Goal: Task Accomplishment & Management: Manage account settings

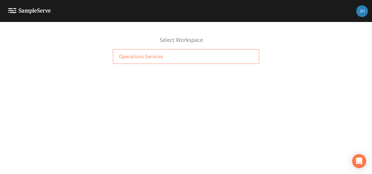
click at [141, 57] on span "Operations Services" at bounding box center [141, 56] width 44 height 7
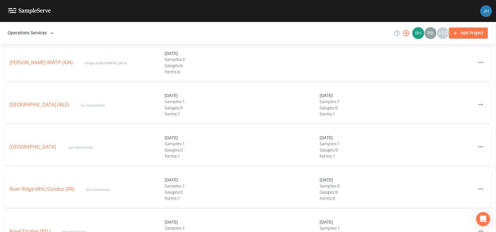
scroll to position [273, 0]
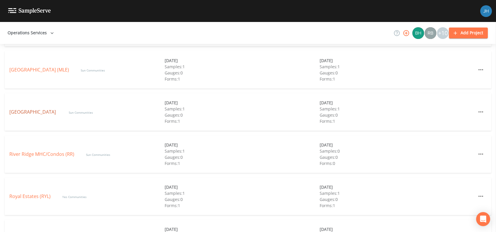
click at [42, 112] on link "[GEOGRAPHIC_DATA]" at bounding box center [33, 112] width 48 height 6
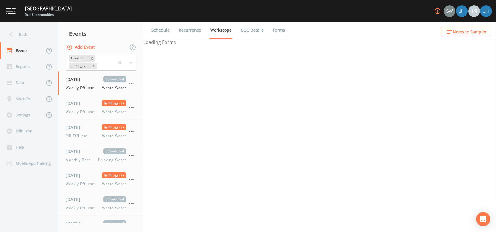
select select "092b3f94-5697-4c94-9891-da161916fdbb"
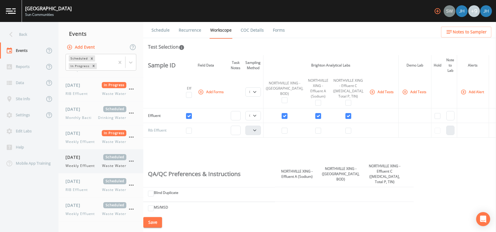
scroll to position [39, 0]
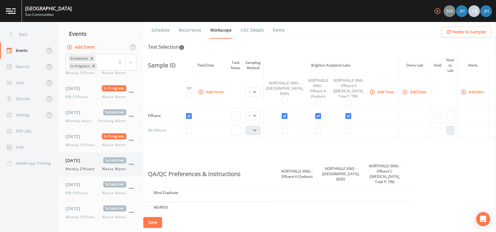
click at [91, 166] on span "Weekly Effluent" at bounding box center [82, 168] width 33 height 5
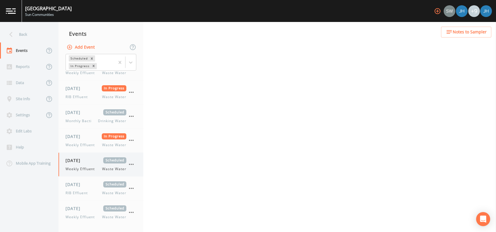
select select "092b3f94-5697-4c94-9891-da161916fdbb"
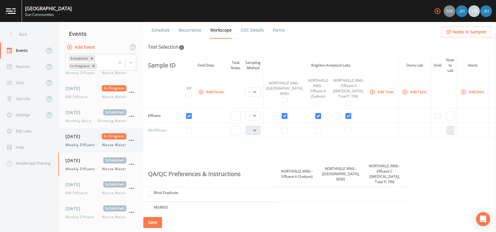
click at [83, 138] on span "[DATE]" at bounding box center [75, 136] width 19 height 6
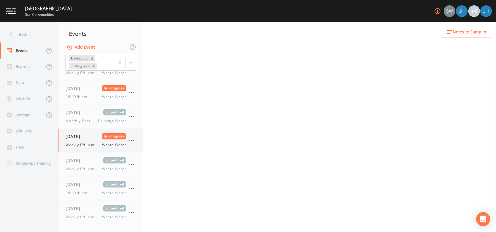
select select "092b3f94-5697-4c94-9891-da161916fdbb"
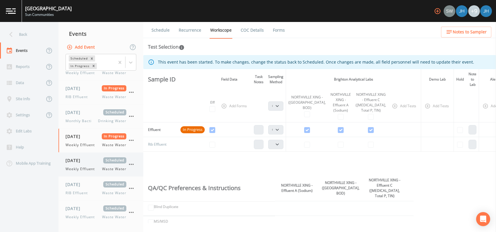
click at [85, 170] on span "Weekly Effluent" at bounding box center [82, 168] width 33 height 5
select select "092b3f94-5697-4c94-9891-da161916fdbb"
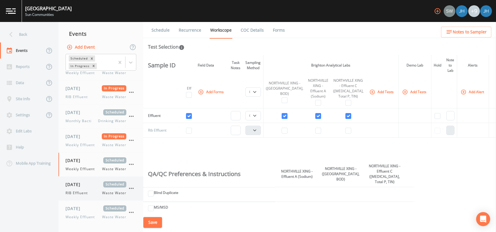
click at [83, 187] on div "[DATE] Scheduled RIB Effluent Waste Water" at bounding box center [96, 188] width 61 height 14
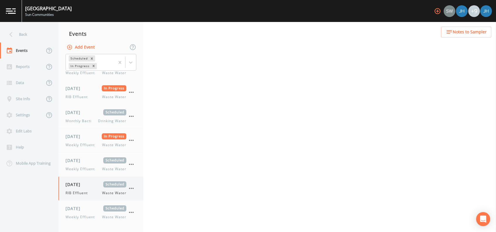
select select "092b3f94-5697-4c94-9891-da161916fdbb"
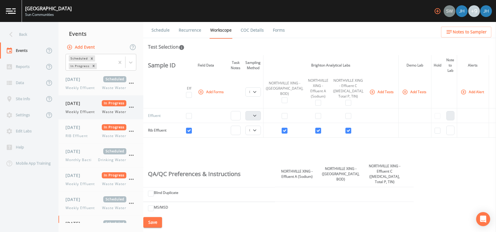
click at [130, 108] on icon "button" at bounding box center [131, 107] width 7 height 7
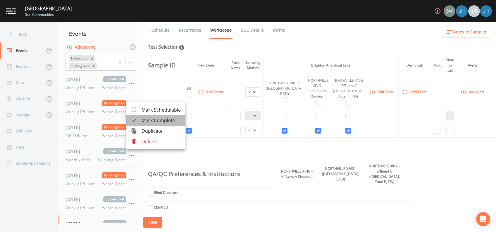
click at [153, 123] on span "Mark Complete" at bounding box center [161, 120] width 39 height 7
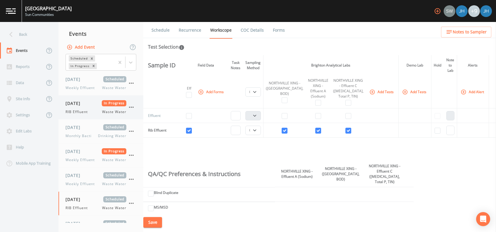
click at [130, 109] on icon "button" at bounding box center [131, 107] width 7 height 7
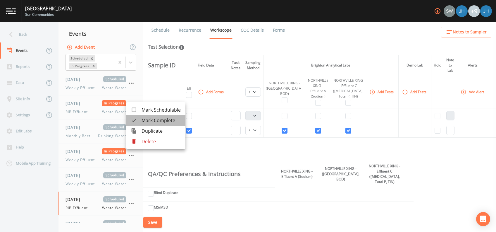
click at [146, 121] on span "Mark Complete" at bounding box center [161, 120] width 39 height 7
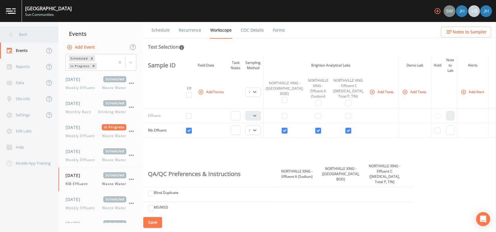
click at [18, 33] on div "Back" at bounding box center [26, 34] width 53 height 16
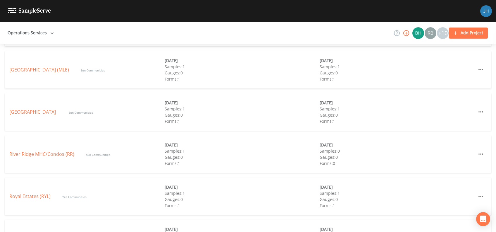
scroll to position [312, 0]
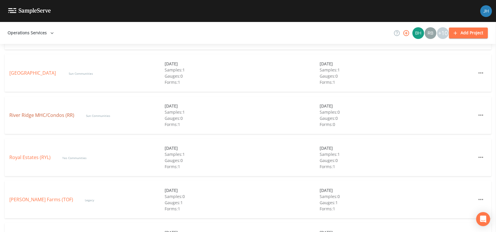
click at [49, 114] on link "River Ridge MHC/Condos (RR)" at bounding box center [41, 115] width 65 height 6
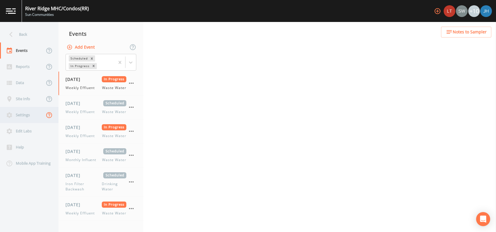
select select "b6a3c313-748b-4795-a028-792ad310bd60"
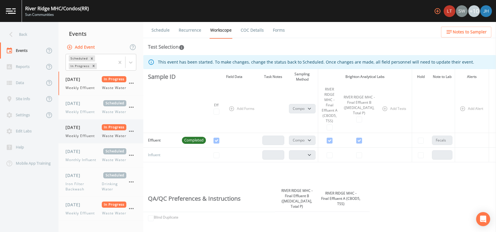
click at [69, 133] on span "Weekly Effluent" at bounding box center [82, 135] width 33 height 5
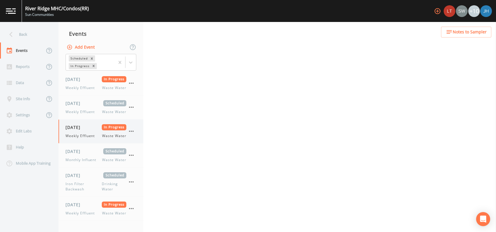
select select "b6a3c313-748b-4795-a028-792ad310bd60"
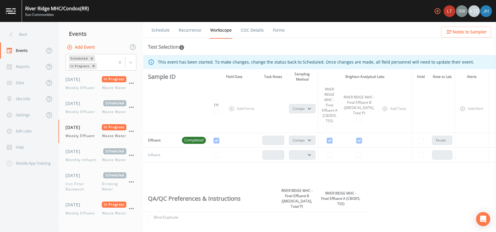
click at [389, 110] on th "Add Tests" at bounding box center [395, 108] width 35 height 49
click at [88, 158] on span "Monthly Influent" at bounding box center [83, 159] width 34 height 5
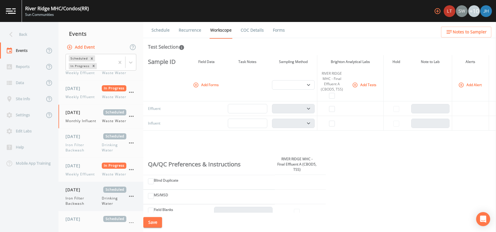
scroll to position [78, 0]
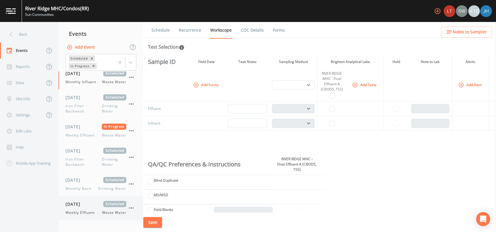
click at [85, 205] on span "[DATE]" at bounding box center [75, 204] width 19 height 6
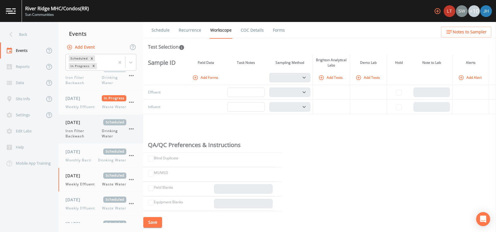
scroll to position [117, 0]
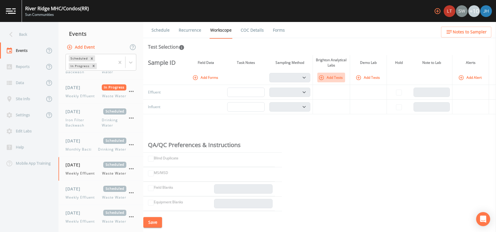
click at [332, 75] on button "Add Tests" at bounding box center [331, 78] width 28 height 10
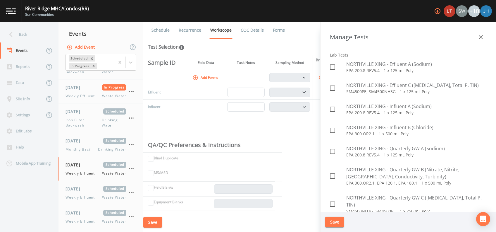
scroll to position [1248, 0]
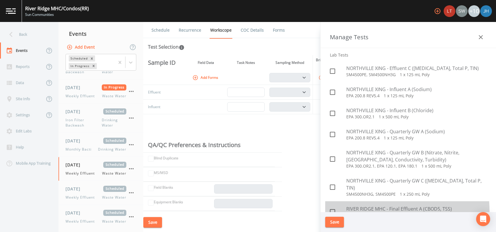
click at [337, 205] on span at bounding box center [333, 211] width 12 height 12
checkbox input "true"
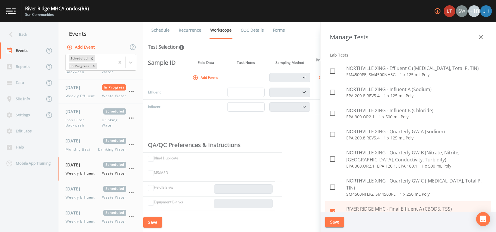
click at [335, 230] on icon at bounding box center [332, 232] width 5 height 5
checkbox input "true"
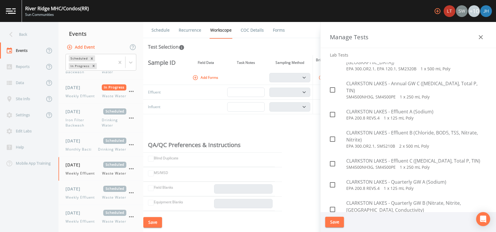
scroll to position [429, 0]
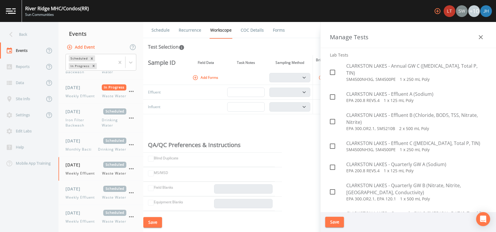
checkbox input "true"
click at [332, 223] on button "Save" at bounding box center [334, 222] width 19 height 11
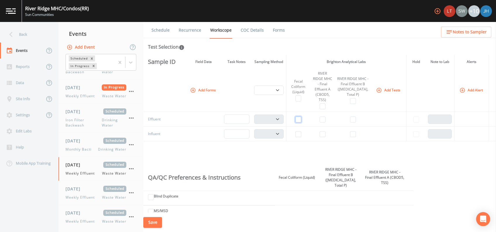
click at [301, 119] on input "checkbox" at bounding box center [299, 119] width 6 height 6
checkbox input "true"
select select "b6a3c313-748b-4795-a028-792ad310bd60"
click at [326, 121] on input "checkbox" at bounding box center [323, 119] width 6 height 6
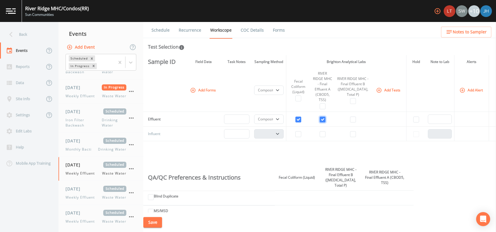
checkbox input "true"
click at [353, 118] on input "checkbox" at bounding box center [353, 119] width 6 height 6
checkbox input "true"
click at [284, 118] on select "Composite Grab" at bounding box center [269, 118] width 30 height 9
select select "092b3f94-5697-4c94-9891-da161916fdbb"
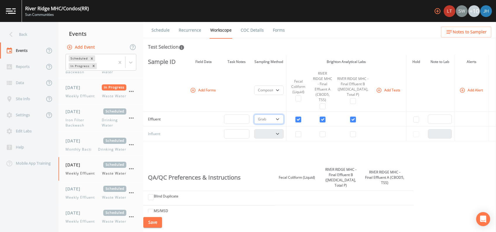
click at [258, 114] on select "Composite Grab" at bounding box center [269, 118] width 30 height 9
select select "092b3f94-5697-4c94-9891-da161916fdbb"
click at [202, 91] on button "Add Forms" at bounding box center [203, 90] width 29 height 10
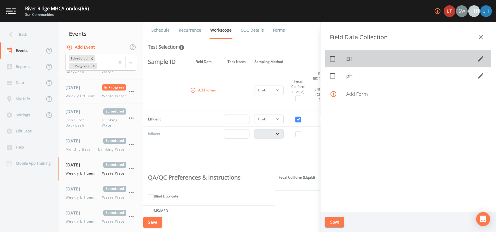
click at [330, 61] on icon at bounding box center [332, 58] width 5 height 5
checkbox input "true"
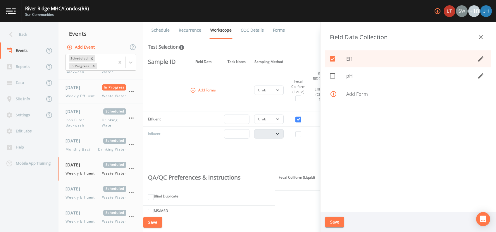
click at [341, 221] on button "Save" at bounding box center [334, 222] width 19 height 11
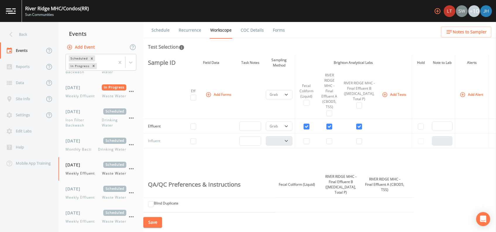
click at [159, 221] on button "Save" at bounding box center [152, 222] width 19 height 11
click at [90, 94] on span "Weekly Effluent" at bounding box center [82, 95] width 33 height 5
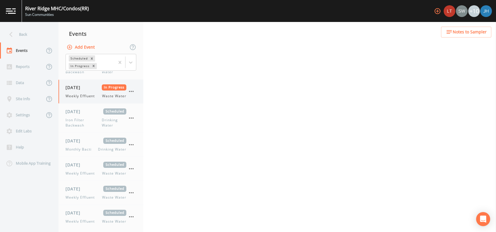
select select "b6a3c313-748b-4795-a028-792ad310bd60"
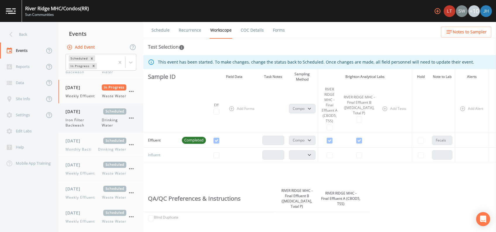
click at [81, 121] on span "Iron Filter Backwash" at bounding box center [84, 122] width 36 height 11
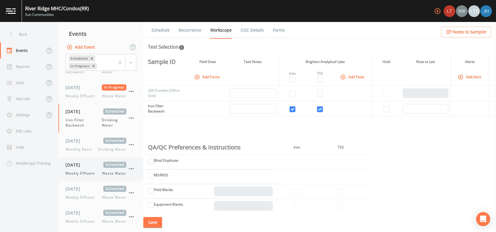
click at [91, 170] on div "[DATE] Scheduled Weekly Effluent Waste Water" at bounding box center [96, 169] width 61 height 14
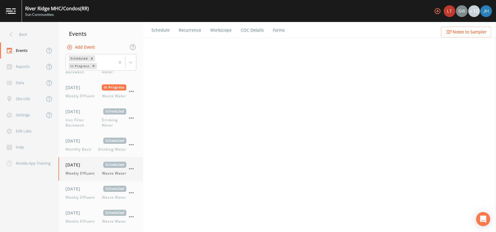
select select "092b3f94-5697-4c94-9891-da161916fdbb"
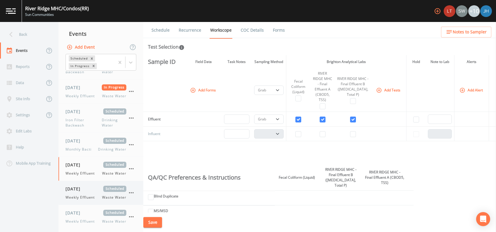
click at [87, 194] on div "[DATE] Scheduled Weekly Effluent Waste Water" at bounding box center [96, 193] width 61 height 14
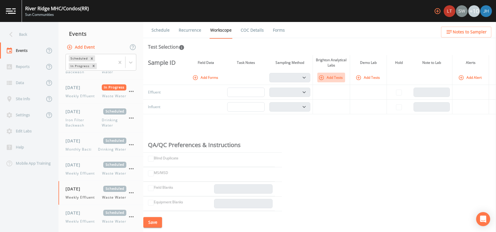
click at [337, 78] on button "Add Tests" at bounding box center [331, 78] width 28 height 10
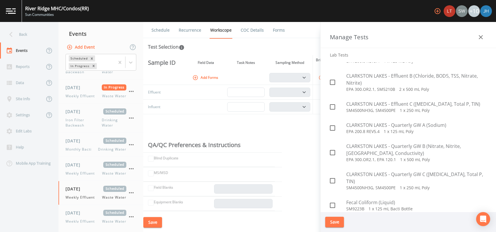
scroll to position [507, 0]
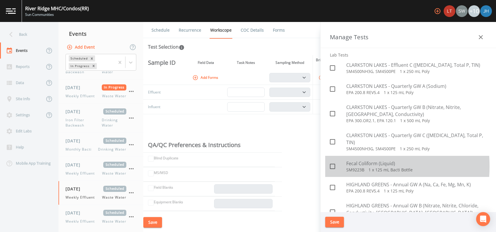
click at [334, 163] on icon at bounding box center [332, 166] width 7 height 7
checkbox input "true"
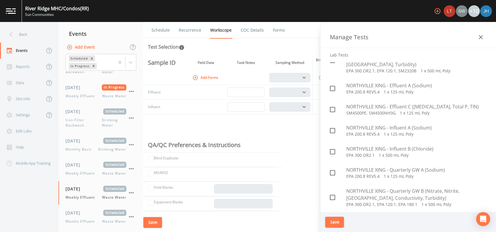
scroll to position [1248, 0]
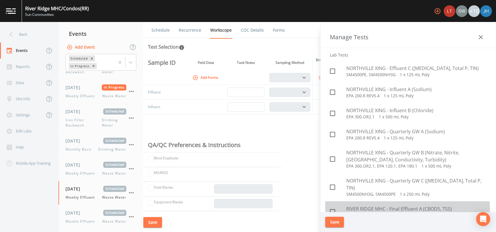
drag, startPoint x: 334, startPoint y: 139, endPoint x: 333, endPoint y: 157, distance: 18.2
click at [333, 209] on icon at bounding box center [332, 211] width 5 height 5
checkbox input "true"
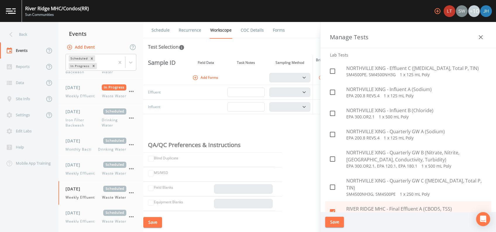
click at [329, 226] on input "checkbox" at bounding box center [330, 229] width 6 height 6
checkbox input "true"
click at [337, 221] on button "Save" at bounding box center [334, 222] width 19 height 11
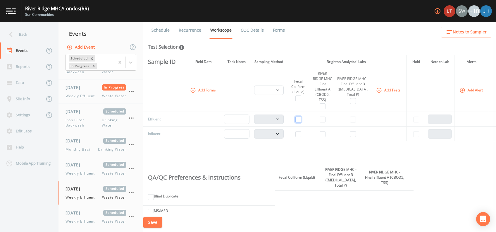
click at [301, 119] on input "checkbox" at bounding box center [299, 119] width 6 height 6
checkbox input "true"
select select "b6a3c313-748b-4795-a028-792ad310bd60"
click at [326, 120] on input "checkbox" at bounding box center [323, 119] width 6 height 6
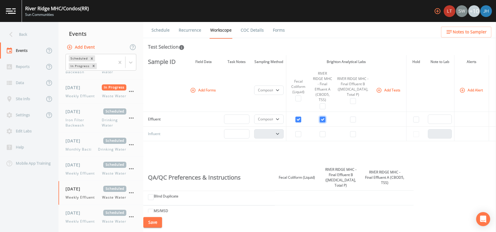
checkbox input "true"
drag, startPoint x: 355, startPoint y: 119, endPoint x: 351, endPoint y: 121, distance: 4.1
click at [354, 121] on input "checkbox" at bounding box center [353, 119] width 6 height 6
checkbox input "true"
click at [284, 118] on select "Composite Grab" at bounding box center [269, 118] width 30 height 9
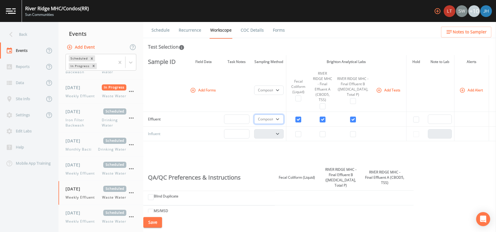
select select "092b3f94-5697-4c94-9891-da161916fdbb"
click at [258, 114] on select "Composite Grab" at bounding box center [269, 118] width 30 height 9
select select "092b3f94-5697-4c94-9891-da161916fdbb"
click at [205, 117] on td at bounding box center [204, 119] width 36 height 15
click at [202, 90] on button "Add Forms" at bounding box center [203, 90] width 29 height 10
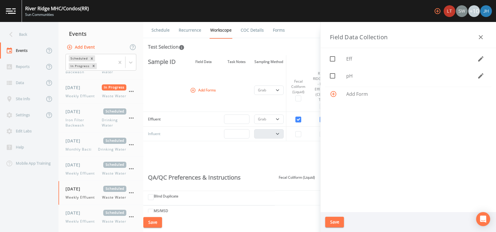
click at [335, 61] on icon at bounding box center [332, 58] width 7 height 7
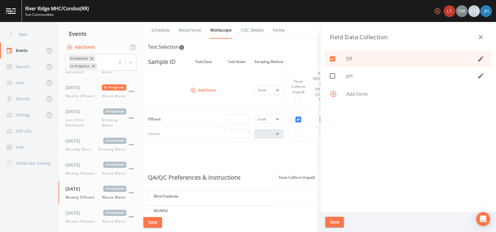
checkbox input "true"
drag, startPoint x: 335, startPoint y: 218, endPoint x: 332, endPoint y: 219, distance: 2.9
click at [335, 219] on button "Save" at bounding box center [334, 222] width 19 height 11
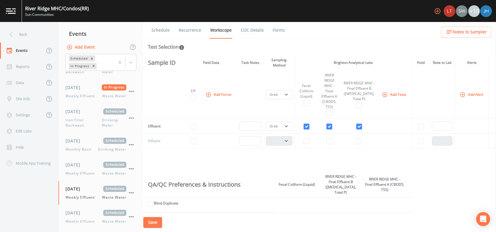
click at [153, 222] on button "Save" at bounding box center [152, 222] width 19 height 11
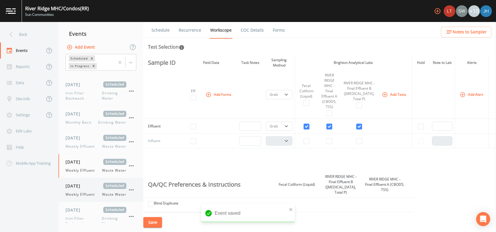
scroll to position [156, 0]
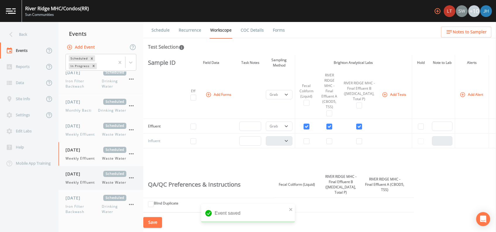
click at [81, 177] on div "[DATE] Scheduled Weekly Effluent Waste Water" at bounding box center [96, 178] width 61 height 14
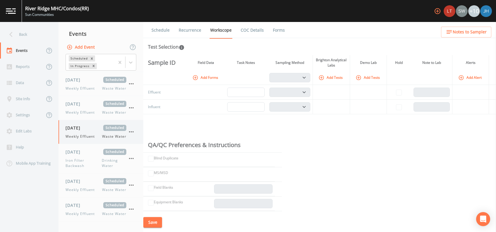
scroll to position [199, 0]
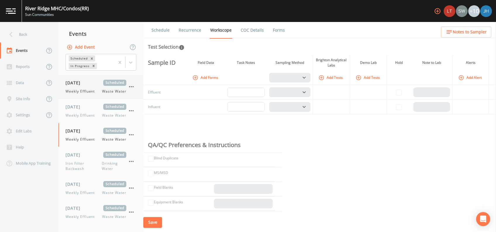
click at [89, 87] on div "[DATE] Scheduled Weekly Effluent Waste Water" at bounding box center [96, 87] width 61 height 14
select select "092b3f94-5697-4c94-9891-da161916fdbb"
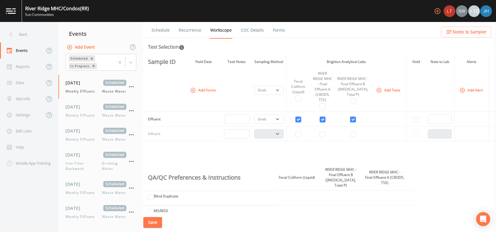
click at [195, 29] on link "Recurrence" at bounding box center [190, 30] width 24 height 16
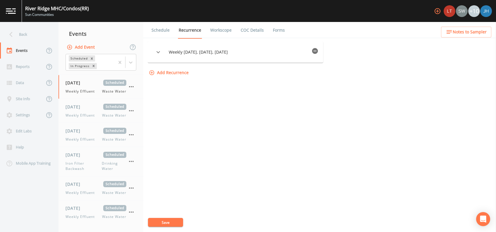
click at [173, 220] on button "Save" at bounding box center [165, 222] width 35 height 9
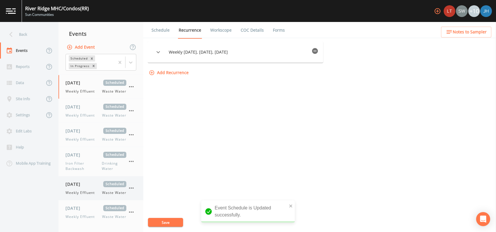
click at [90, 187] on div "[DATE] Scheduled Weekly Effluent Waste Water" at bounding box center [96, 188] width 61 height 14
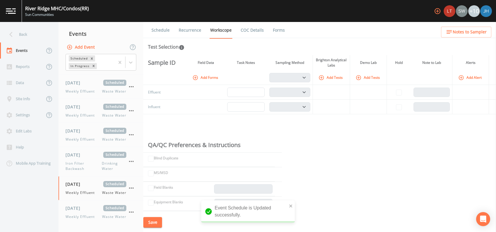
click at [328, 77] on button "Add Tests" at bounding box center [331, 78] width 28 height 10
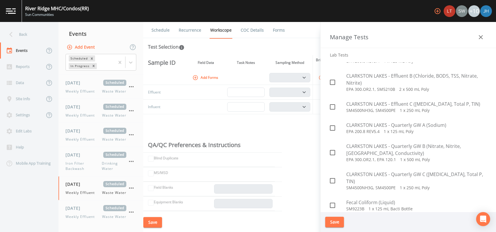
click at [331, 202] on icon at bounding box center [332, 204] width 5 height 5
checkbox input "true"
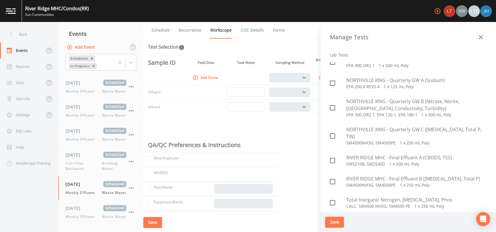
scroll to position [1287, 0]
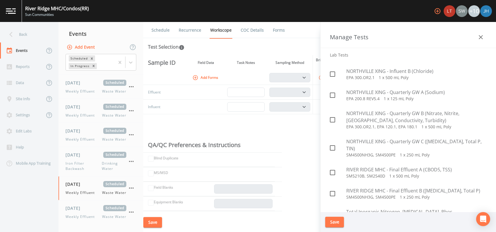
click at [329, 166] on input "checkbox" at bounding box center [330, 169] width 6 height 6
checkbox input "true"
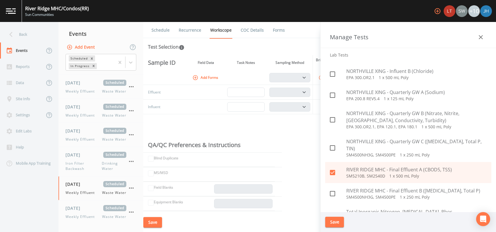
click at [331, 187] on input "checkbox" at bounding box center [330, 190] width 6 height 6
checkbox input "true"
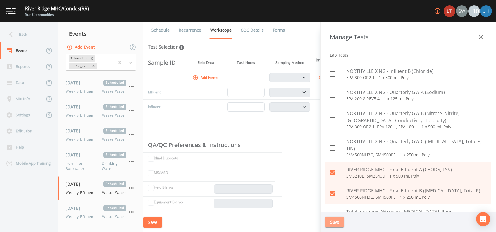
click at [332, 221] on button "Save" at bounding box center [334, 222] width 19 height 11
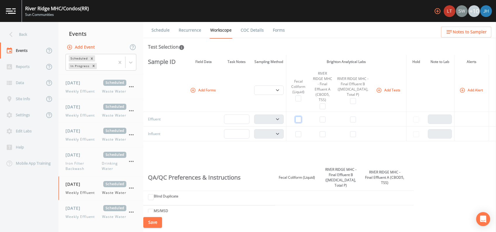
drag, startPoint x: 304, startPoint y: 119, endPoint x: 323, endPoint y: 118, distance: 18.5
click at [301, 119] on input "checkbox" at bounding box center [299, 119] width 6 height 6
checkbox input "true"
select select "b6a3c313-748b-4795-a028-792ad310bd60"
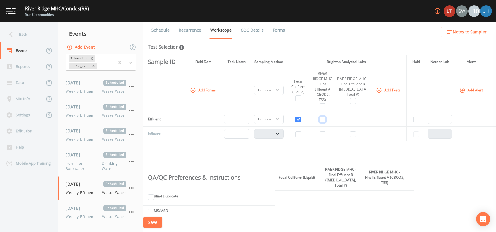
click at [326, 119] on input "checkbox" at bounding box center [323, 119] width 6 height 6
checkbox input "true"
click at [351, 119] on input "checkbox" at bounding box center [353, 119] width 6 height 6
checkbox input "true"
click at [284, 119] on select "Composite Grab" at bounding box center [269, 118] width 30 height 9
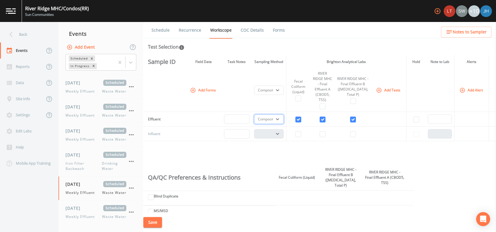
select select "092b3f94-5697-4c94-9891-da161916fdbb"
click at [258, 114] on select "Composite Grab" at bounding box center [269, 118] width 30 height 9
select select "092b3f94-5697-4c94-9891-da161916fdbb"
click at [208, 90] on button "Add Forms" at bounding box center [203, 90] width 29 height 10
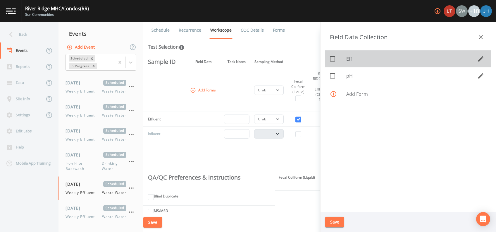
click at [337, 59] on span at bounding box center [333, 59] width 12 height 12
checkbox input "true"
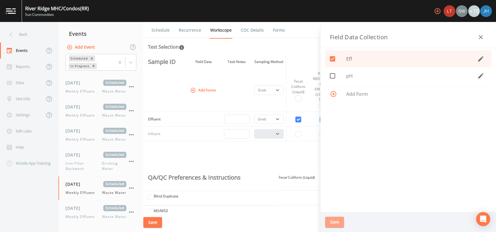
click at [331, 224] on button "Save" at bounding box center [334, 222] width 19 height 11
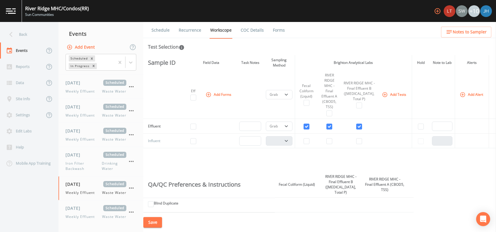
click at [159, 222] on button "Save" at bounding box center [152, 222] width 19 height 11
click at [195, 127] on input "checkbox" at bounding box center [193, 126] width 6 height 6
checkbox input "true"
click at [159, 223] on button "Save" at bounding box center [152, 222] width 19 height 11
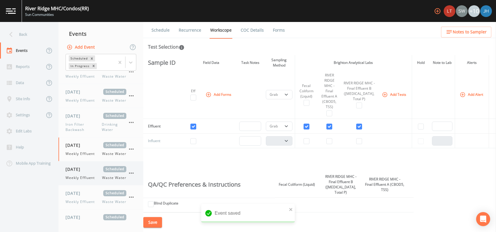
click at [80, 173] on div "[DATE] Scheduled Weekly Effluent Waste Water" at bounding box center [96, 173] width 61 height 14
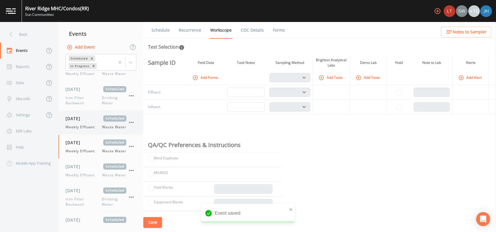
scroll to position [277, 0]
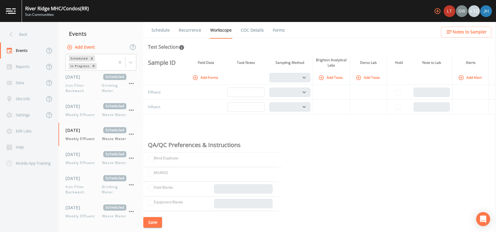
click at [207, 77] on button "Add Forms" at bounding box center [205, 78] width 29 height 10
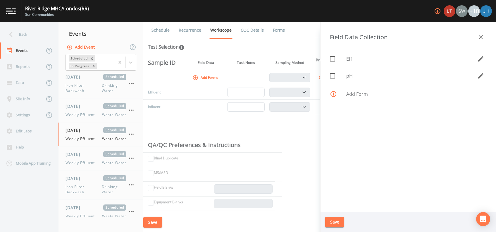
click at [331, 60] on icon at bounding box center [332, 58] width 7 height 7
checkbox input "true"
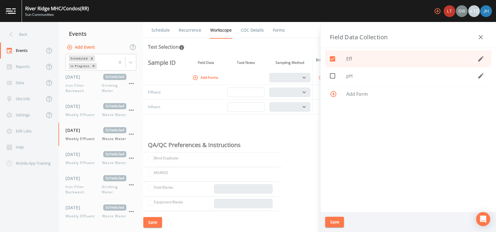
click at [339, 222] on button "Save" at bounding box center [334, 222] width 19 height 11
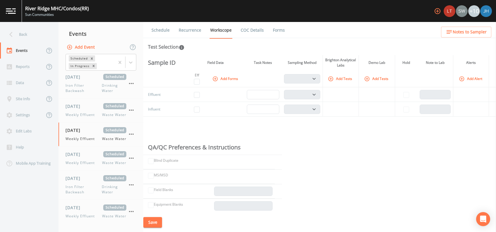
click at [199, 91] on td at bounding box center [197, 94] width 21 height 15
click at [198, 95] on input "checkbox" at bounding box center [197, 95] width 6 height 6
checkbox input "true"
click at [336, 80] on button "Add Tests" at bounding box center [341, 79] width 28 height 10
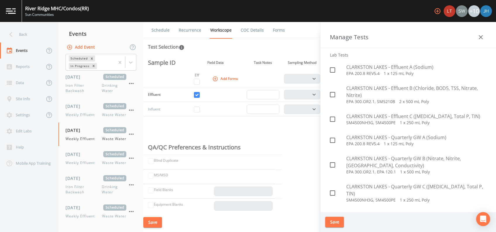
scroll to position [468, 0]
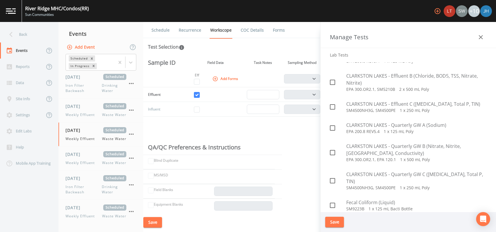
click at [332, 199] on input "checkbox" at bounding box center [330, 202] width 6 height 6
checkbox input "true"
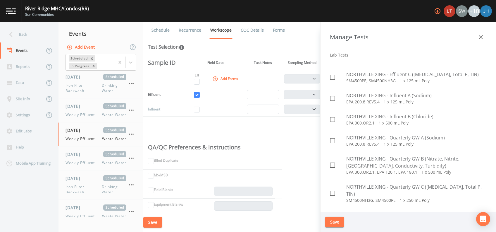
scroll to position [1287, 0]
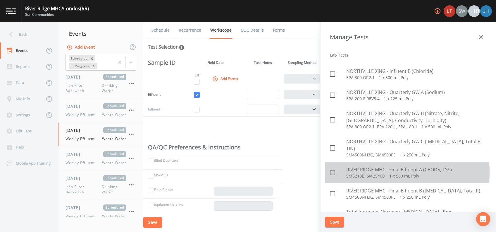
click at [332, 169] on icon at bounding box center [332, 172] width 7 height 7
checkbox input "true"
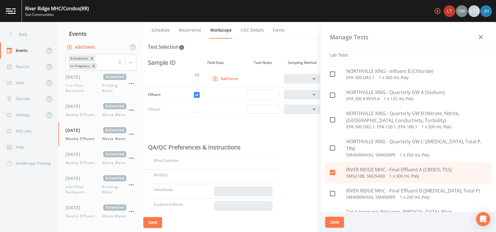
click at [334, 190] on icon at bounding box center [332, 193] width 7 height 7
checkbox input "true"
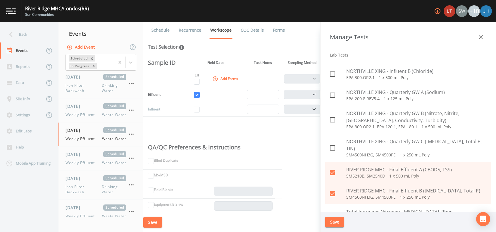
click at [330, 220] on button "Save" at bounding box center [334, 222] width 19 height 11
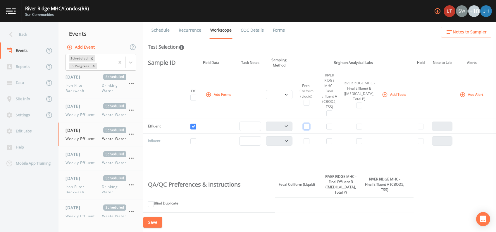
drag, startPoint x: 314, startPoint y: 127, endPoint x: 328, endPoint y: 126, distance: 14.1
click at [310, 127] on input "checkbox" at bounding box center [307, 126] width 6 height 6
checkbox input "true"
select select "b6a3c313-748b-4795-a028-792ad310bd60"
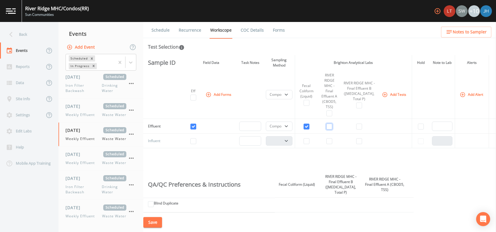
click at [332, 127] on input "checkbox" at bounding box center [330, 126] width 6 height 6
checkbox input "true"
click at [357, 126] on input "checkbox" at bounding box center [359, 126] width 6 height 6
checkbox input "true"
click at [293, 125] on select "Composite Grab" at bounding box center [279, 125] width 27 height 9
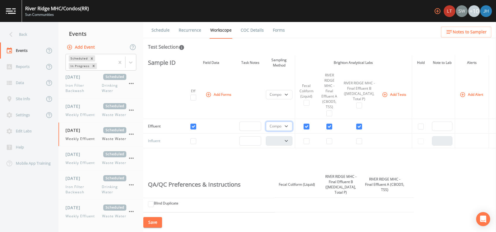
select select "092b3f94-5697-4c94-9891-da161916fdbb"
click at [270, 121] on select "Composite Grab" at bounding box center [279, 125] width 27 height 9
select select "092b3f94-5697-4c94-9891-da161916fdbb"
click at [154, 222] on button "Save" at bounding box center [152, 222] width 19 height 11
click at [87, 158] on div "[DATE] Scheduled Weekly Effluent Waste Water" at bounding box center [96, 158] width 61 height 14
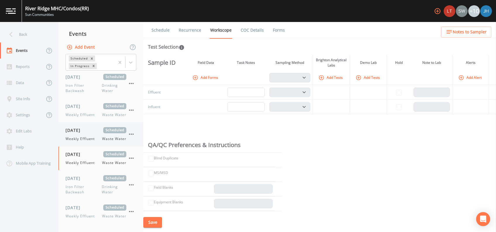
click at [84, 131] on span "[DATE]" at bounding box center [75, 130] width 19 height 6
select select "092b3f94-5697-4c94-9891-da161916fdbb"
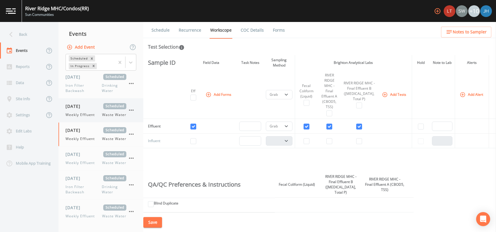
click at [85, 103] on span "[DATE]" at bounding box center [75, 106] width 19 height 6
select select "092b3f94-5697-4c94-9891-da161916fdbb"
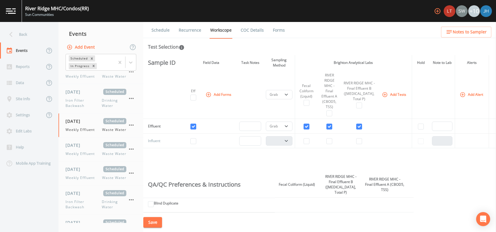
scroll to position [273, 0]
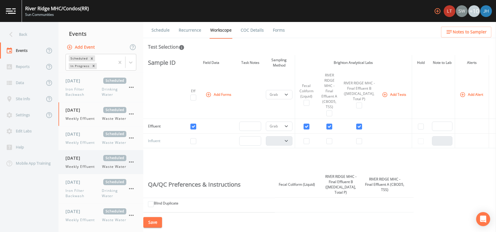
click at [85, 158] on span "[DATE]" at bounding box center [75, 158] width 19 height 6
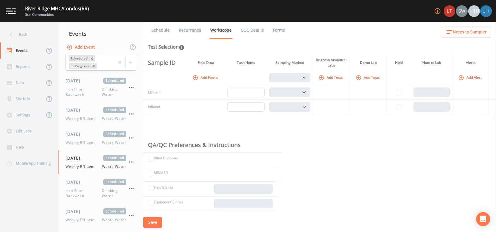
click at [206, 80] on button "Add Forms" at bounding box center [205, 78] width 29 height 10
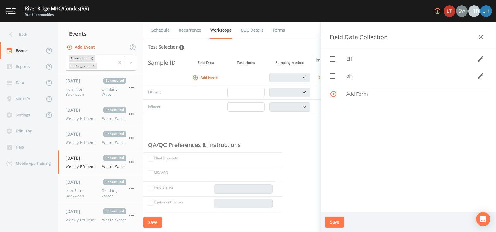
click at [338, 60] on span at bounding box center [333, 59] width 12 height 12
checkbox input "true"
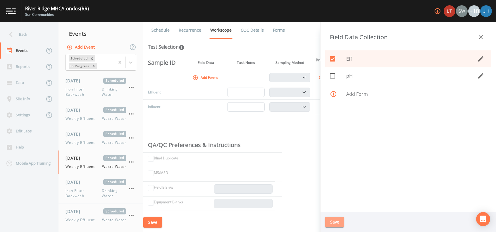
click at [339, 223] on button "Save" at bounding box center [334, 222] width 19 height 11
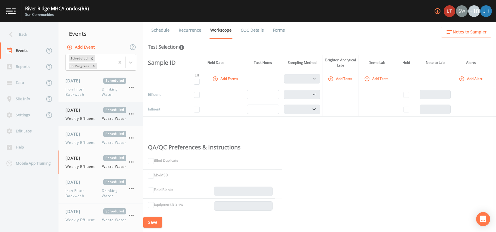
click at [84, 109] on span "[DATE]" at bounding box center [75, 110] width 19 height 6
select select "092b3f94-5697-4c94-9891-da161916fdbb"
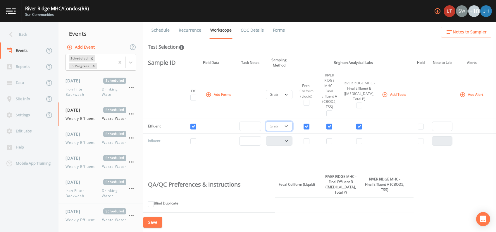
click at [293, 126] on select "Composite Grab" at bounding box center [279, 125] width 27 height 9
select select "b6a3c313-748b-4795-a028-792ad310bd60"
click at [270, 121] on select "Composite Grab" at bounding box center [279, 125] width 27 height 9
select select "b6a3c313-748b-4795-a028-792ad310bd60"
click at [158, 224] on button "Save" at bounding box center [152, 222] width 19 height 11
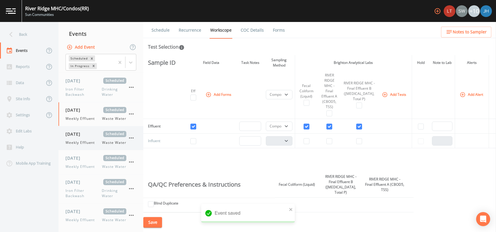
click at [71, 144] on span "Weekly Effluent" at bounding box center [82, 142] width 33 height 5
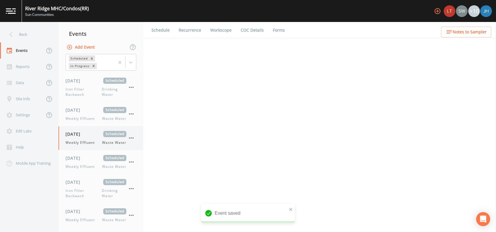
select select "092b3f94-5697-4c94-9891-da161916fdbb"
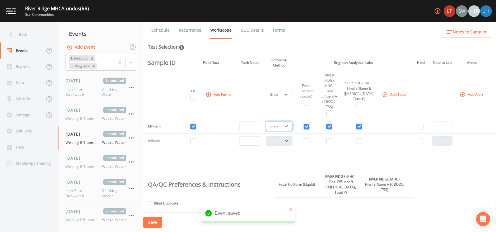
click at [292, 124] on select "Composite Grab" at bounding box center [279, 125] width 27 height 9
select select "b6a3c313-748b-4795-a028-792ad310bd60"
click at [270, 121] on select "Composite Grab" at bounding box center [279, 125] width 27 height 9
select select "b6a3c313-748b-4795-a028-792ad310bd60"
click at [152, 224] on button "Save" at bounding box center [152, 222] width 19 height 11
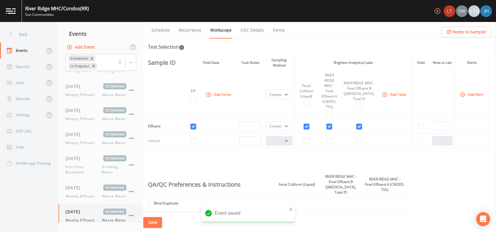
scroll to position [195, 0]
click at [78, 117] on span "Weekly Effluent" at bounding box center [82, 119] width 33 height 5
select select "092b3f94-5697-4c94-9891-da161916fdbb"
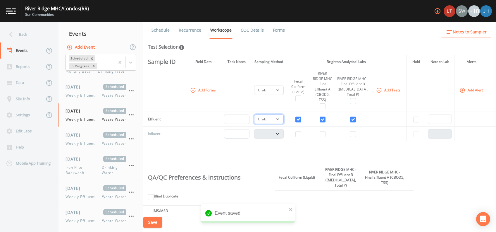
click at [284, 119] on select "Composite Grab" at bounding box center [269, 118] width 30 height 9
select select "b6a3c313-748b-4795-a028-792ad310bd60"
click at [258, 114] on select "Composite Grab" at bounding box center [269, 118] width 30 height 9
select select "b6a3c313-748b-4795-a028-792ad310bd60"
click at [160, 220] on button "Save" at bounding box center [152, 222] width 19 height 11
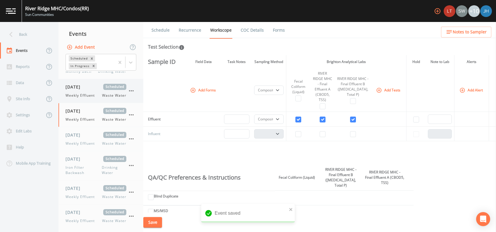
click at [88, 93] on span "Weekly Effluent" at bounding box center [82, 95] width 33 height 5
select select "092b3f94-5697-4c94-9891-da161916fdbb"
click at [284, 117] on select "Composite Grab" at bounding box center [269, 118] width 30 height 9
select select "b6a3c313-748b-4795-a028-792ad310bd60"
click at [258, 114] on select "Composite Grab" at bounding box center [269, 118] width 30 height 9
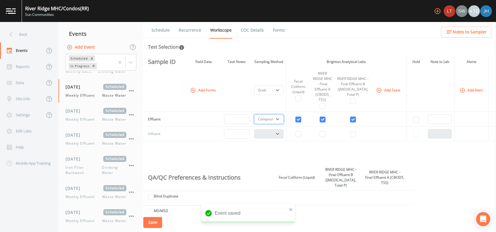
select select "b6a3c313-748b-4795-a028-792ad310bd60"
click at [153, 220] on button "Save" at bounding box center [152, 222] width 19 height 11
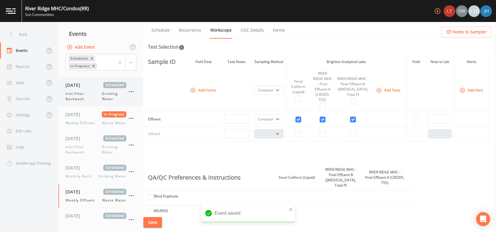
scroll to position [78, 0]
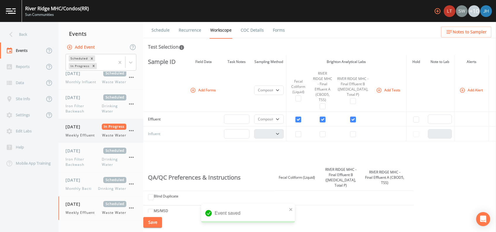
click at [76, 125] on span "[DATE]" at bounding box center [75, 126] width 19 height 6
select select "b6a3c313-748b-4795-a028-792ad310bd60"
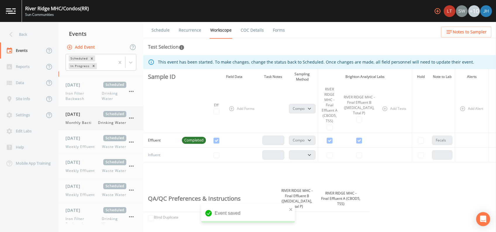
scroll to position [156, 0]
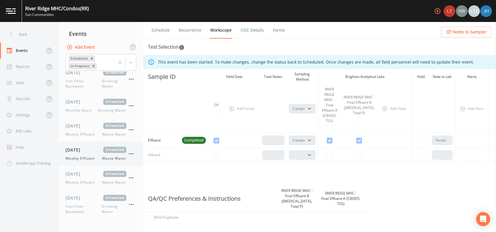
click at [85, 148] on span "[DATE]" at bounding box center [75, 150] width 19 height 6
select select "b6a3c313-748b-4795-a028-792ad310bd60"
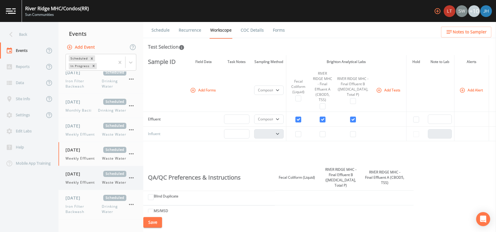
click at [80, 181] on span "Weekly Effluent" at bounding box center [82, 182] width 33 height 5
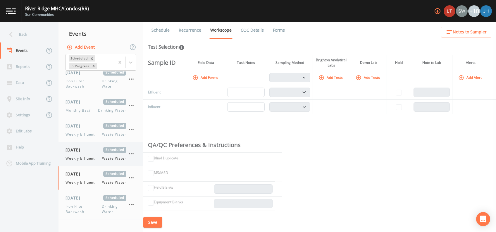
scroll to position [195, 0]
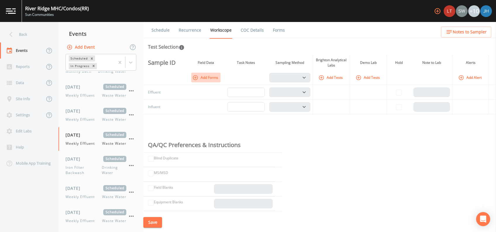
click at [212, 78] on button "Add Forms" at bounding box center [205, 78] width 29 height 10
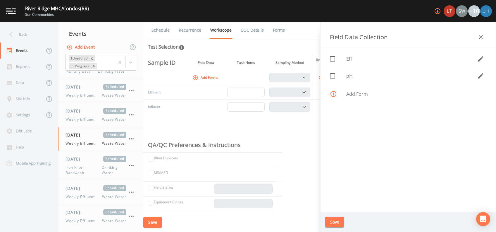
click at [334, 58] on icon at bounding box center [332, 58] width 7 height 7
checkbox input "true"
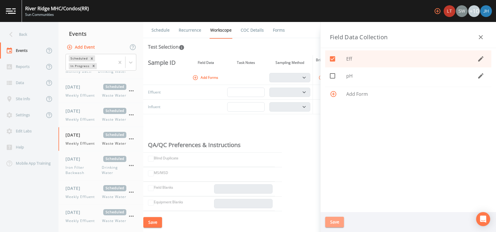
click at [336, 222] on button "Save" at bounding box center [334, 222] width 19 height 11
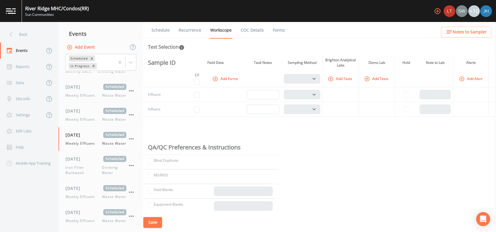
click at [344, 77] on button "Add Tests" at bounding box center [341, 79] width 28 height 10
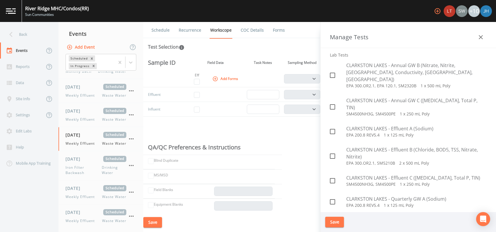
scroll to position [507, 0]
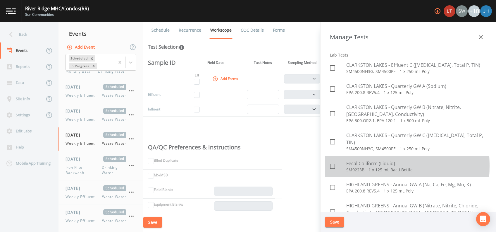
click at [333, 163] on icon at bounding box center [332, 166] width 7 height 7
checkbox input "true"
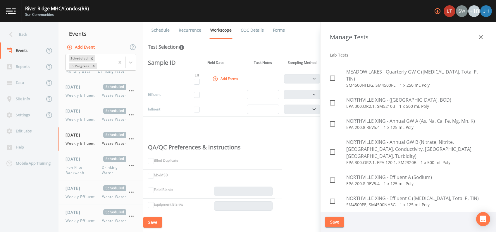
scroll to position [1248, 0]
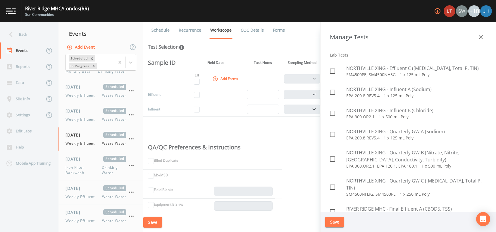
click at [336, 226] on span at bounding box center [333, 232] width 12 height 12
checkbox input "true"
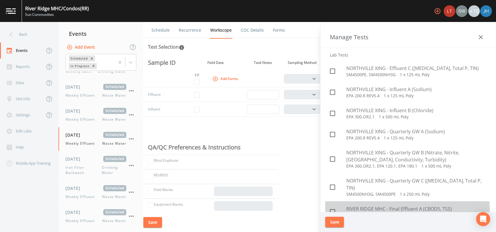
click at [335, 209] on icon at bounding box center [332, 211] width 5 height 5
checkbox input "true"
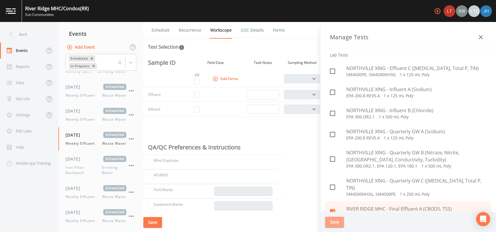
click at [332, 220] on button "Save" at bounding box center [334, 222] width 19 height 11
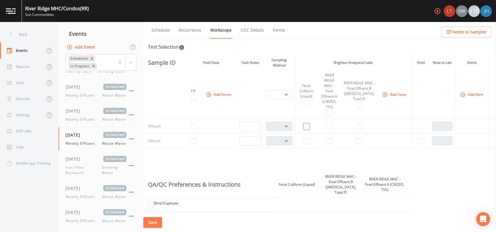
click at [310, 125] on input "checkbox" at bounding box center [307, 126] width 6 height 6
checkbox input "true"
select select "b6a3c313-748b-4795-a028-792ad310bd60"
click at [339, 126] on td at bounding box center [329, 126] width 23 height 15
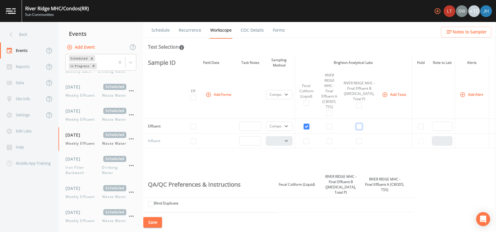
click at [358, 127] on input "checkbox" at bounding box center [359, 126] width 6 height 6
checkbox input "true"
click at [332, 126] on input "checkbox" at bounding box center [330, 126] width 6 height 6
checkbox input "true"
click at [195, 126] on input "checkbox" at bounding box center [193, 126] width 6 height 6
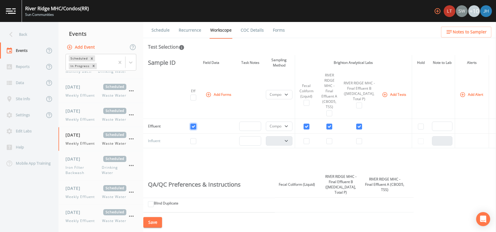
checkbox input "true"
click at [158, 223] on button "Save" at bounding box center [152, 222] width 19 height 11
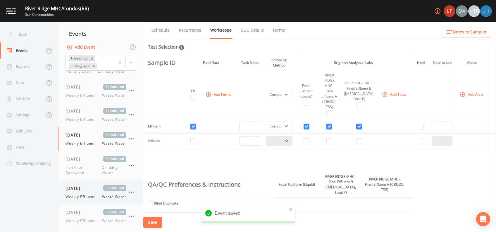
click at [76, 191] on div "[DATE] Scheduled Weekly Effluent Waste Water" at bounding box center [96, 192] width 61 height 14
select select "b6a3c313-748b-4795-a028-792ad310bd60"
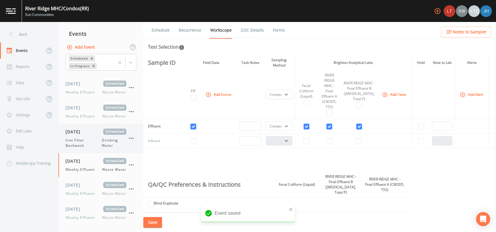
scroll to position [234, 0]
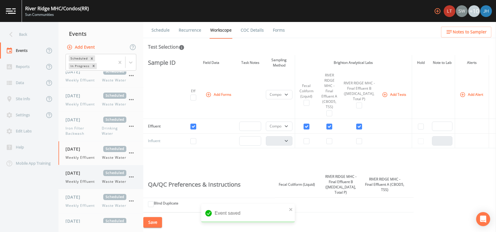
click at [80, 175] on span "[DATE]" at bounding box center [75, 173] width 19 height 6
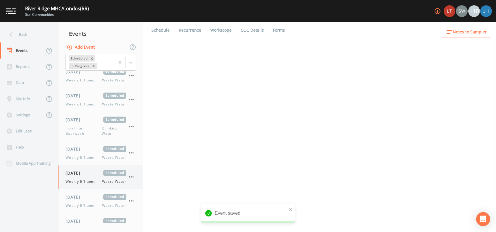
select select "b6a3c313-748b-4795-a028-792ad310bd60"
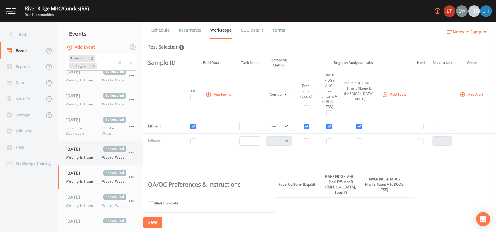
scroll to position [273, 0]
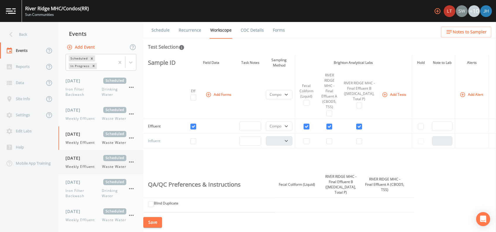
click at [78, 159] on span "[DATE]" at bounding box center [75, 158] width 19 height 6
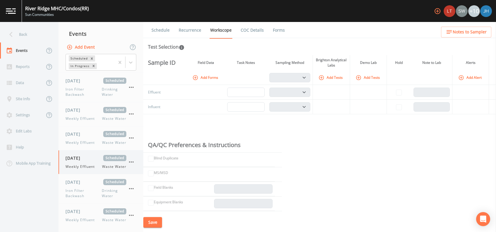
scroll to position [277, 0]
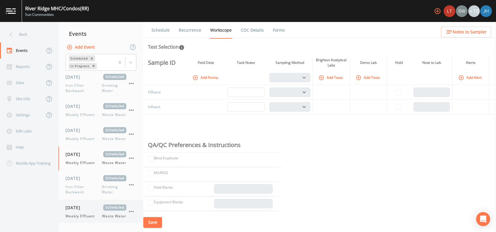
click at [81, 206] on span "[DATE]" at bounding box center [75, 207] width 19 height 6
click at [190, 30] on link "Recurrence" at bounding box center [190, 30] width 24 height 16
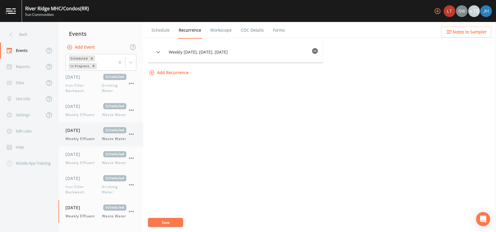
click at [85, 129] on span "[DATE]" at bounding box center [75, 130] width 19 height 6
select select "b6a3c313-748b-4795-a028-792ad310bd60"
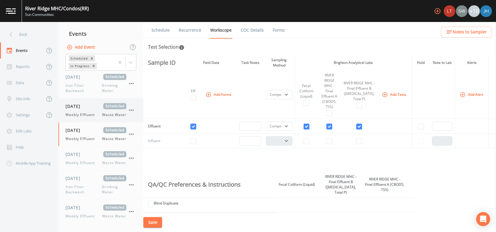
click at [87, 110] on div "[DATE] Scheduled Weekly Effluent Waste Water" at bounding box center [96, 110] width 61 height 14
select select "b6a3c313-748b-4795-a028-792ad310bd60"
click at [88, 138] on span "Weekly Effluent" at bounding box center [82, 138] width 33 height 5
select select "b6a3c313-748b-4795-a028-792ad310bd60"
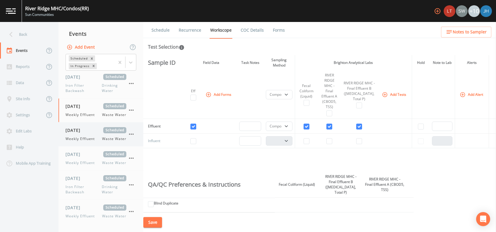
select select "b6a3c313-748b-4795-a028-792ad310bd60"
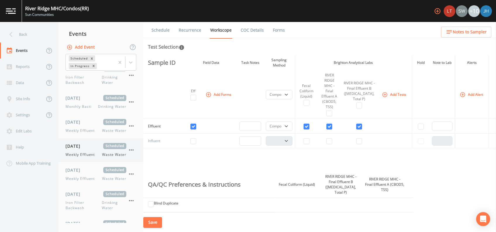
scroll to position [277, 0]
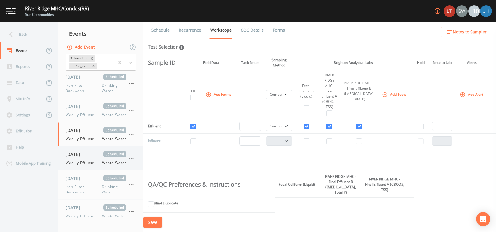
click at [83, 153] on span "[DATE]" at bounding box center [75, 154] width 19 height 6
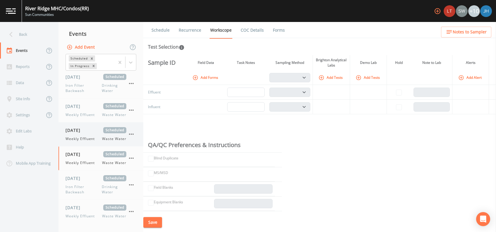
click at [85, 133] on div "[DATE] Scheduled Weekly Effluent Waste Water" at bounding box center [96, 134] width 61 height 14
select select "b6a3c313-748b-4795-a028-792ad310bd60"
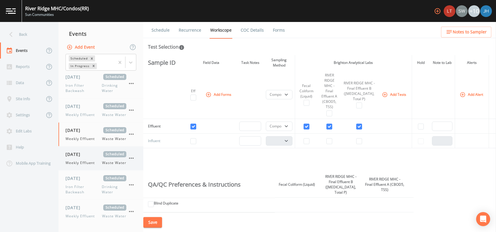
click at [78, 155] on span "[DATE]" at bounding box center [75, 154] width 19 height 6
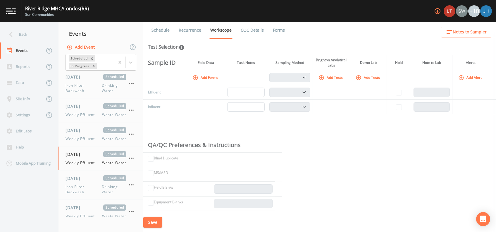
click at [210, 75] on button "Add Forms" at bounding box center [205, 78] width 29 height 10
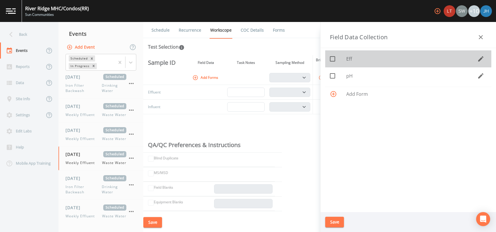
click at [332, 59] on icon at bounding box center [332, 58] width 7 height 7
checkbox input "true"
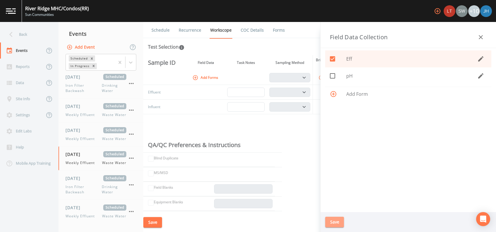
click at [338, 221] on button "Save" at bounding box center [334, 222] width 19 height 11
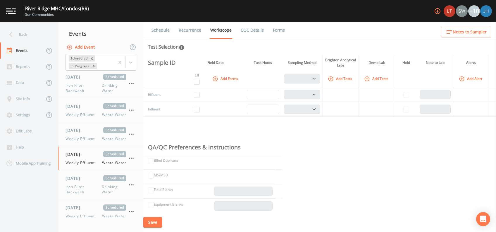
click at [344, 80] on button "Add Tests" at bounding box center [341, 79] width 28 height 10
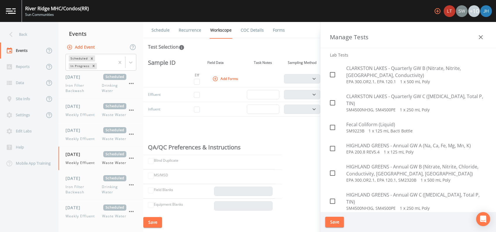
scroll to position [507, 0]
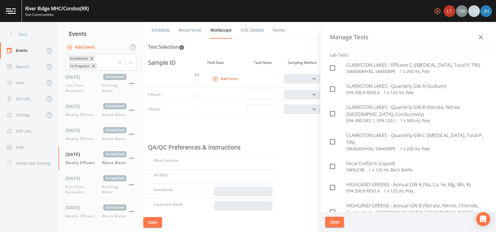
click at [332, 164] on icon at bounding box center [332, 166] width 5 height 5
checkbox input "true"
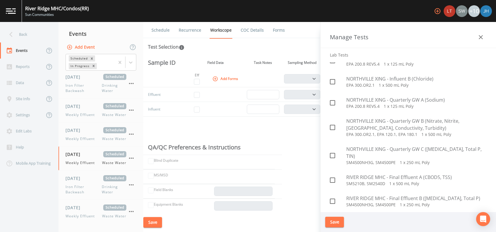
scroll to position [1287, 0]
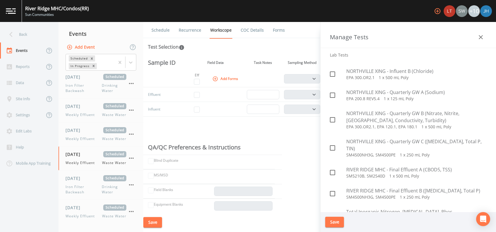
drag, startPoint x: 332, startPoint y: 126, endPoint x: 332, endPoint y: 119, distance: 7.0
click at [332, 190] on icon at bounding box center [332, 193] width 7 height 7
checkbox input "true"
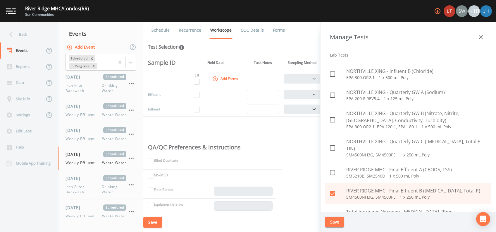
click at [332, 166] on input "checkbox" at bounding box center [330, 169] width 6 height 6
checkbox input "true"
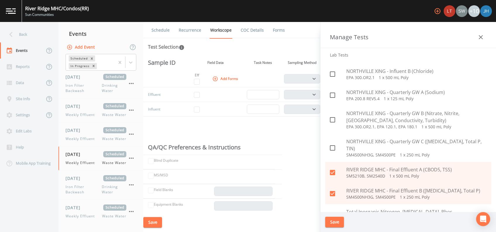
click at [336, 220] on button "Save" at bounding box center [334, 222] width 19 height 11
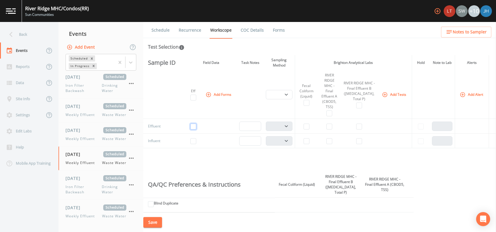
drag, startPoint x: 195, startPoint y: 128, endPoint x: 211, endPoint y: 122, distance: 16.1
click at [196, 127] on input "checkbox" at bounding box center [193, 126] width 6 height 6
checkbox input "true"
click at [310, 126] on input "checkbox" at bounding box center [307, 126] width 6 height 6
checkbox input "true"
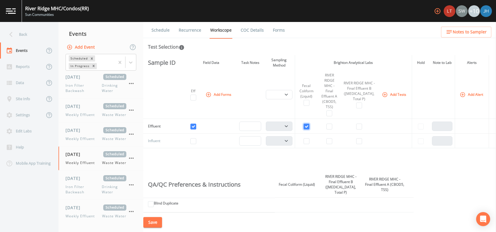
select select "b6a3c313-748b-4795-a028-792ad310bd60"
click at [332, 127] on td at bounding box center [329, 126] width 23 height 15
click at [360, 126] on input "checkbox" at bounding box center [359, 126] width 6 height 6
checkbox input "true"
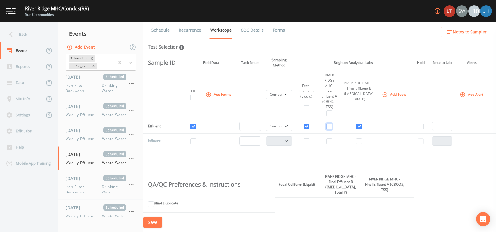
click at [332, 126] on input "checkbox" at bounding box center [330, 126] width 6 height 6
checkbox input "true"
click at [152, 220] on button "Save" at bounding box center [152, 222] width 19 height 11
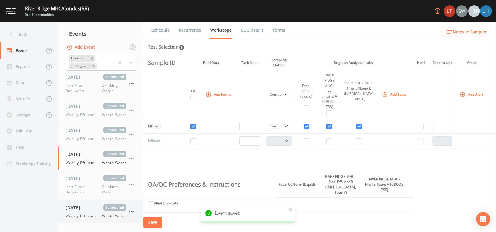
click at [83, 210] on div "[DATE] Scheduled Weekly Effluent Waste Water" at bounding box center [96, 211] width 61 height 14
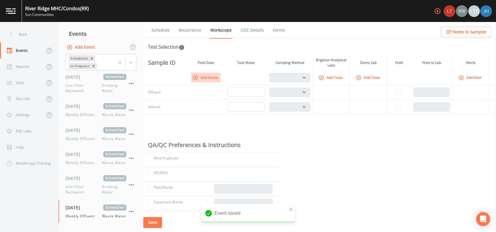
click at [201, 79] on button "Add Forms" at bounding box center [205, 78] width 29 height 10
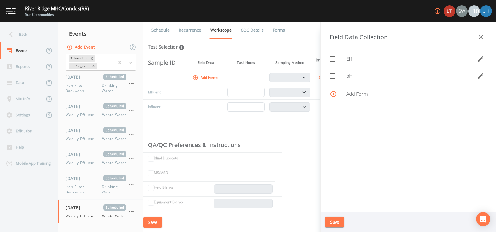
click at [333, 60] on icon at bounding box center [332, 58] width 7 height 7
checkbox input "true"
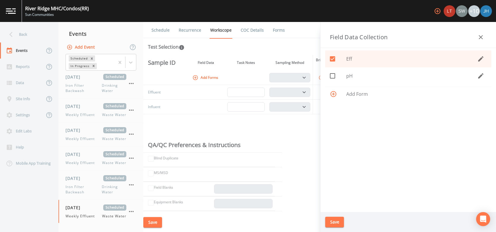
click at [334, 222] on button "Save" at bounding box center [334, 222] width 19 height 11
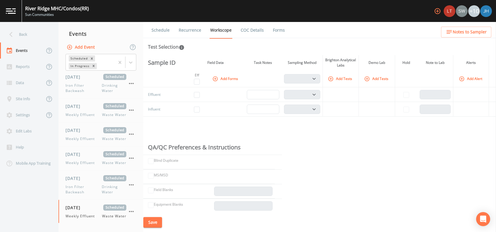
click at [339, 75] on button "Add Tests" at bounding box center [341, 79] width 28 height 10
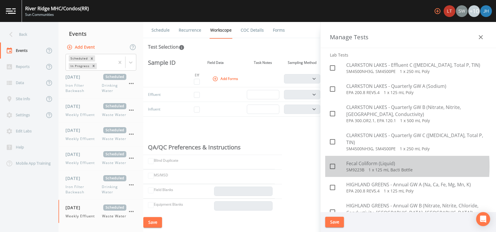
click at [334, 163] on icon at bounding box center [332, 166] width 7 height 7
checkbox input "true"
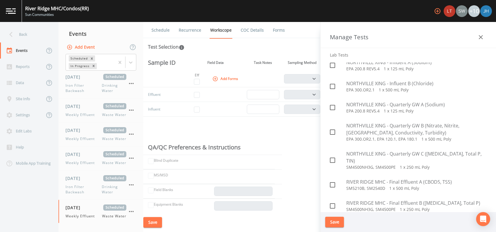
scroll to position [1287, 0]
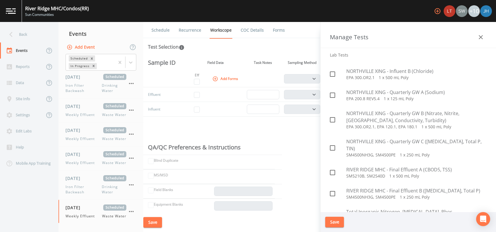
click at [331, 187] on input "checkbox" at bounding box center [330, 190] width 6 height 6
checkbox input "true"
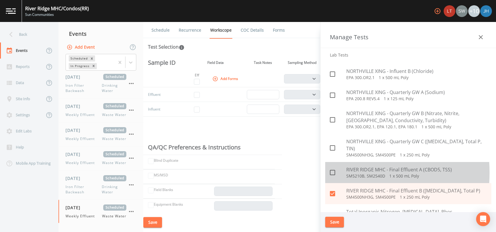
click at [336, 169] on icon at bounding box center [332, 172] width 7 height 7
checkbox input "true"
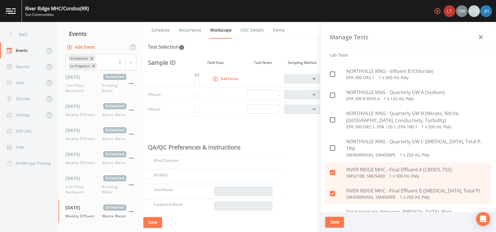
click at [340, 223] on button "Save" at bounding box center [334, 222] width 19 height 11
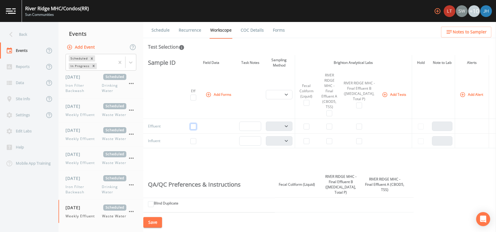
click at [194, 128] on input "checkbox" at bounding box center [193, 126] width 6 height 6
checkbox input "true"
drag, startPoint x: 315, startPoint y: 126, endPoint x: 320, endPoint y: 125, distance: 4.5
click at [315, 126] on td at bounding box center [306, 126] width 23 height 15
click at [332, 126] on input "checkbox" at bounding box center [330, 126] width 6 height 6
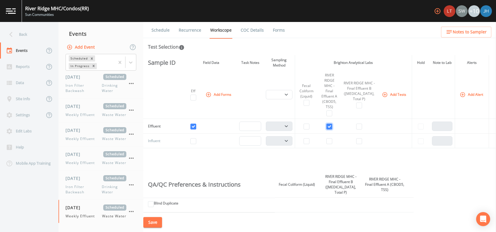
checkbox input "true"
select select "b6a3c313-748b-4795-a028-792ad310bd60"
click at [358, 128] on input "checkbox" at bounding box center [359, 126] width 6 height 6
checkbox input "true"
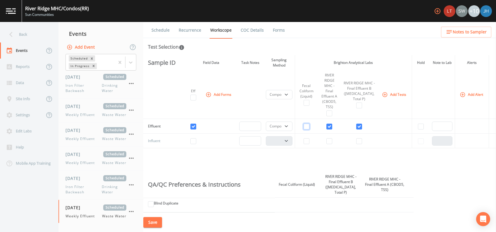
click at [310, 126] on input "checkbox" at bounding box center [307, 126] width 6 height 6
checkbox input "true"
click at [157, 222] on button "Save" at bounding box center [152, 222] width 19 height 11
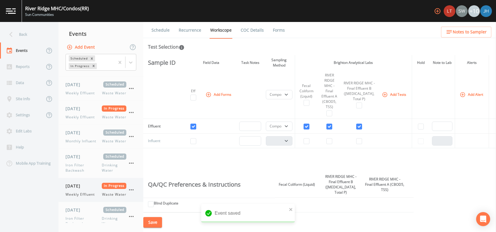
scroll to position [0, 0]
